Goal: Navigation & Orientation: Understand site structure

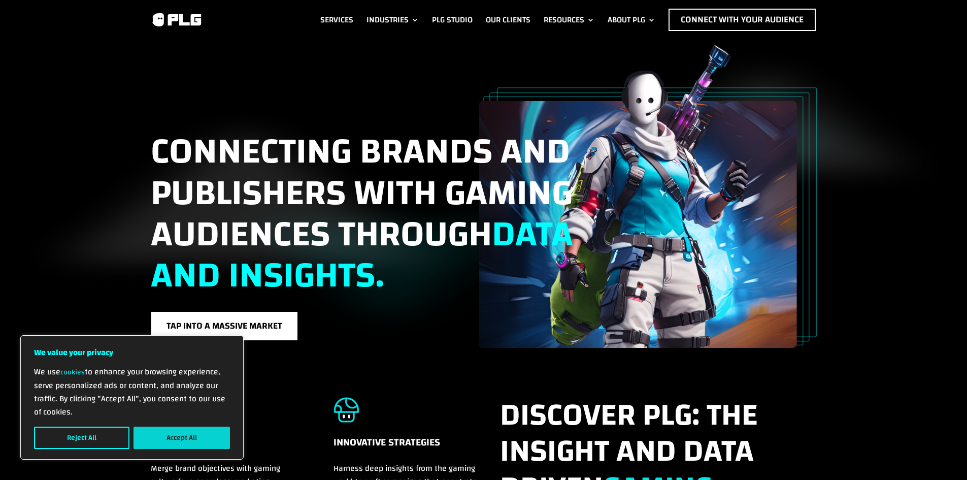
click at [161, 432] on button "Accept All" at bounding box center [182, 438] width 96 height 22
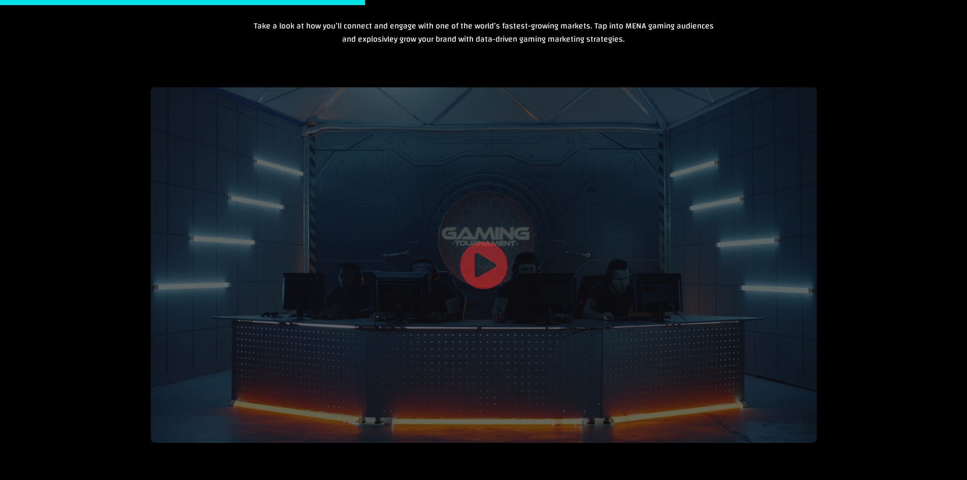
scroll to position [1422, 0]
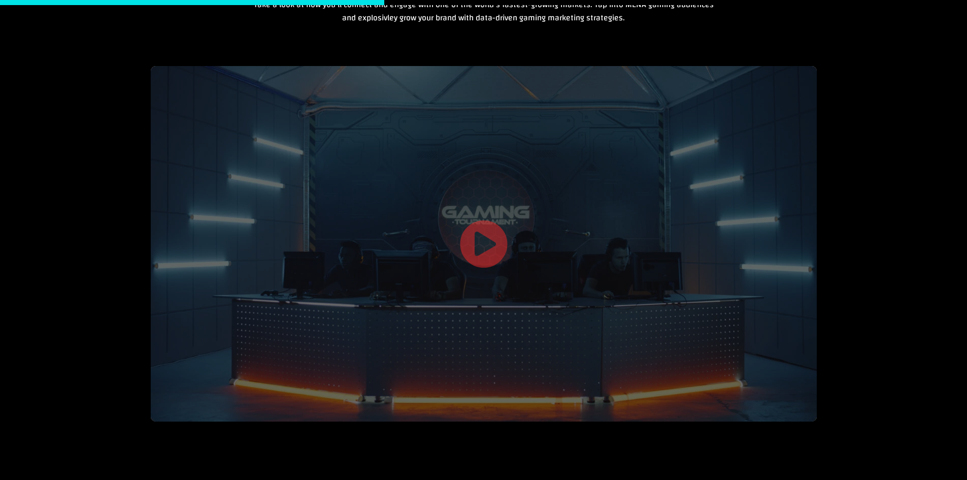
click at [482, 250] on link at bounding box center [484, 245] width 49 height 52
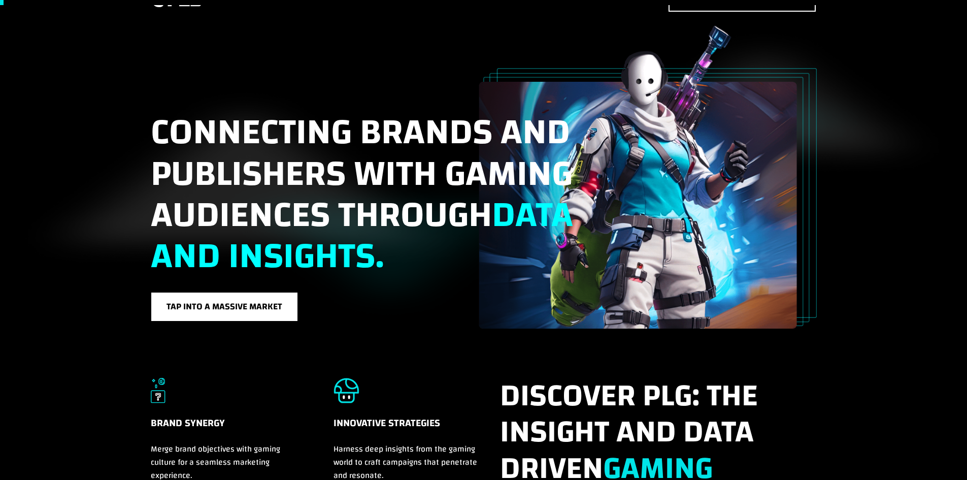
scroll to position [0, 0]
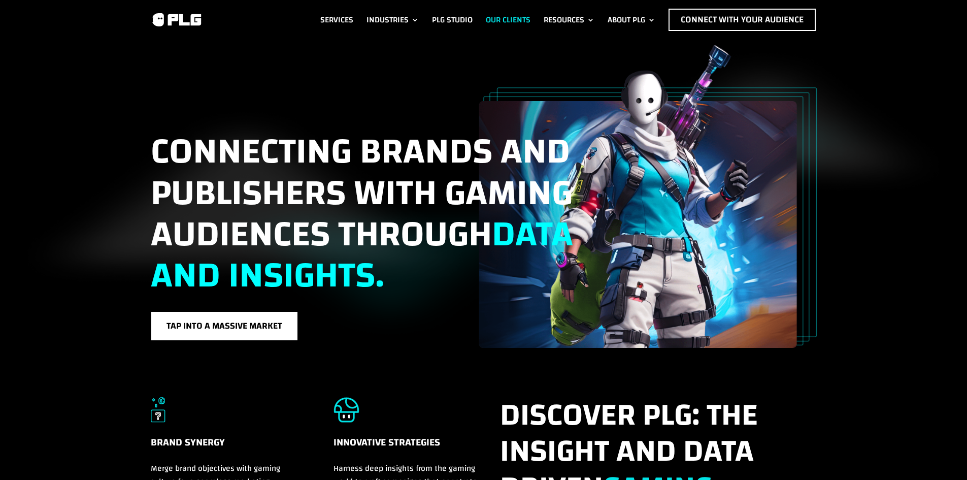
click at [508, 15] on link "Our Clients" at bounding box center [508, 20] width 45 height 22
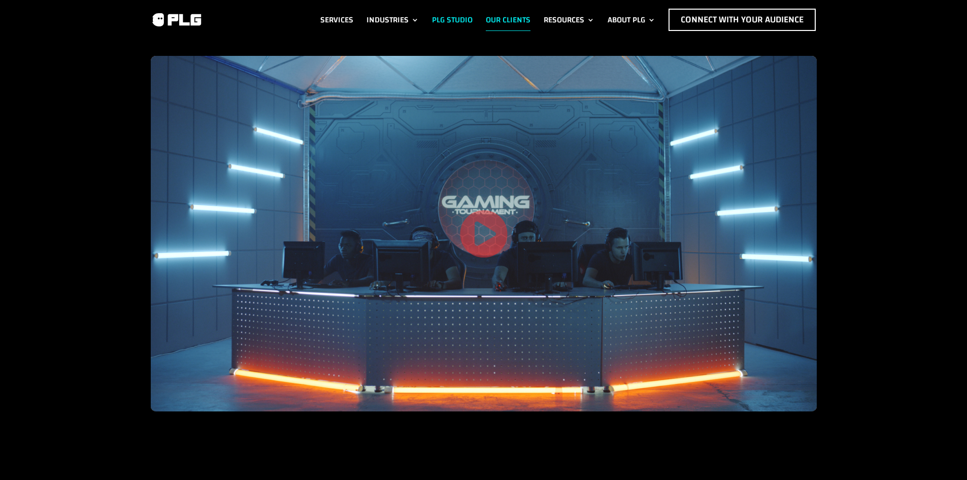
click at [455, 20] on link "PLG Studio" at bounding box center [452, 20] width 41 height 22
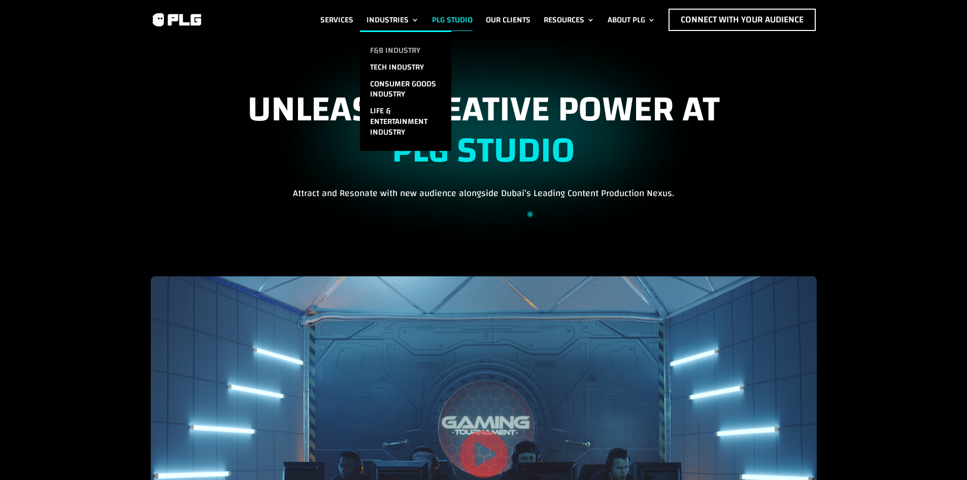
click at [415, 49] on link "F&B Industry" at bounding box center [405, 50] width 91 height 17
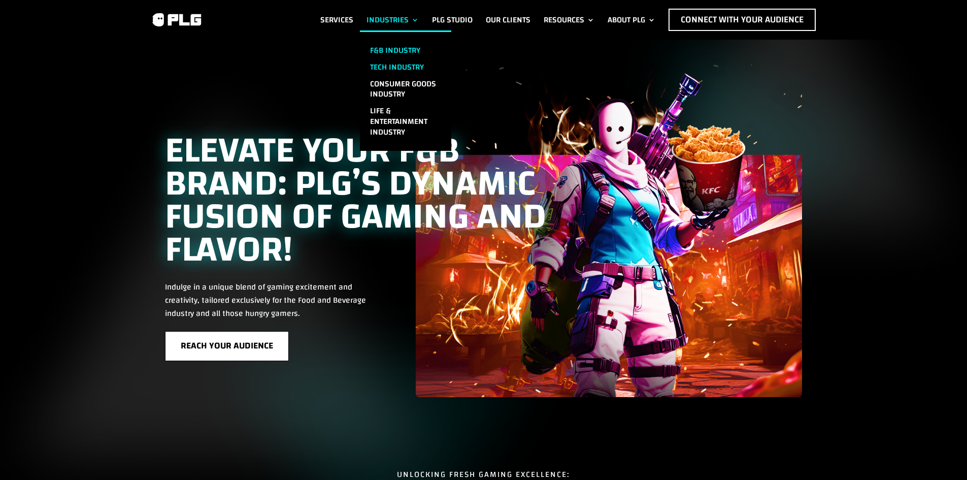
click at [414, 69] on link "Tech Industry" at bounding box center [405, 67] width 91 height 17
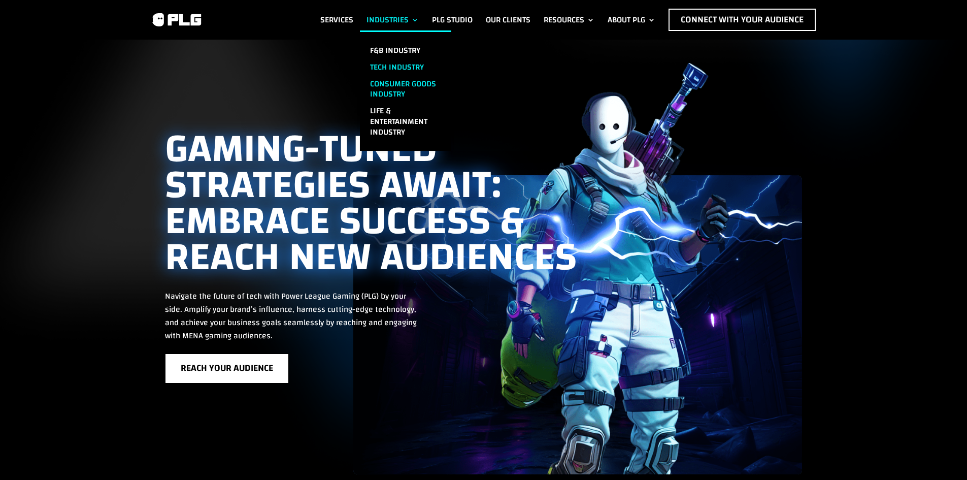
click at [384, 84] on link "Consumer Goods Industry" at bounding box center [405, 89] width 91 height 27
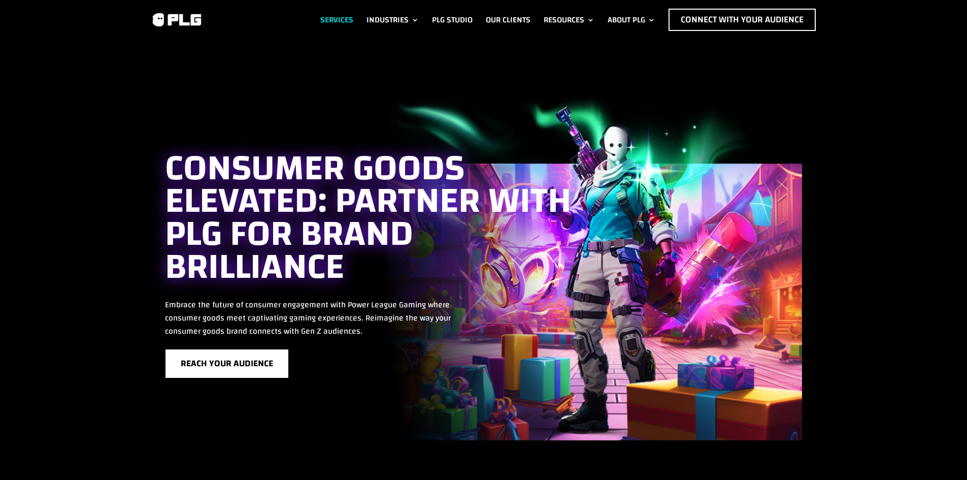
click at [333, 14] on link "Services" at bounding box center [336, 20] width 33 height 22
